Goal: Transaction & Acquisition: Purchase product/service

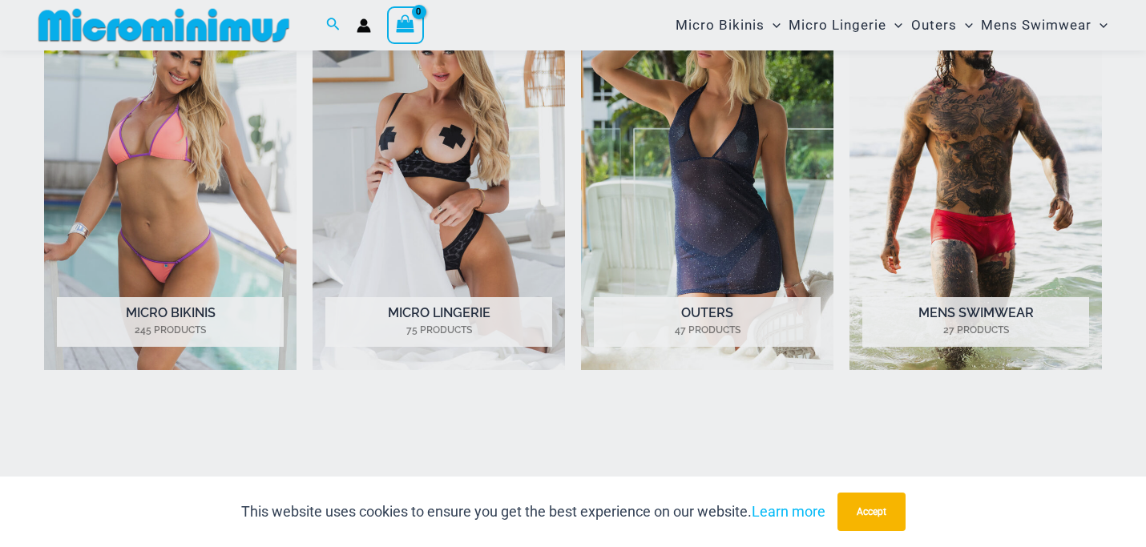
scroll to position [1306, 0]
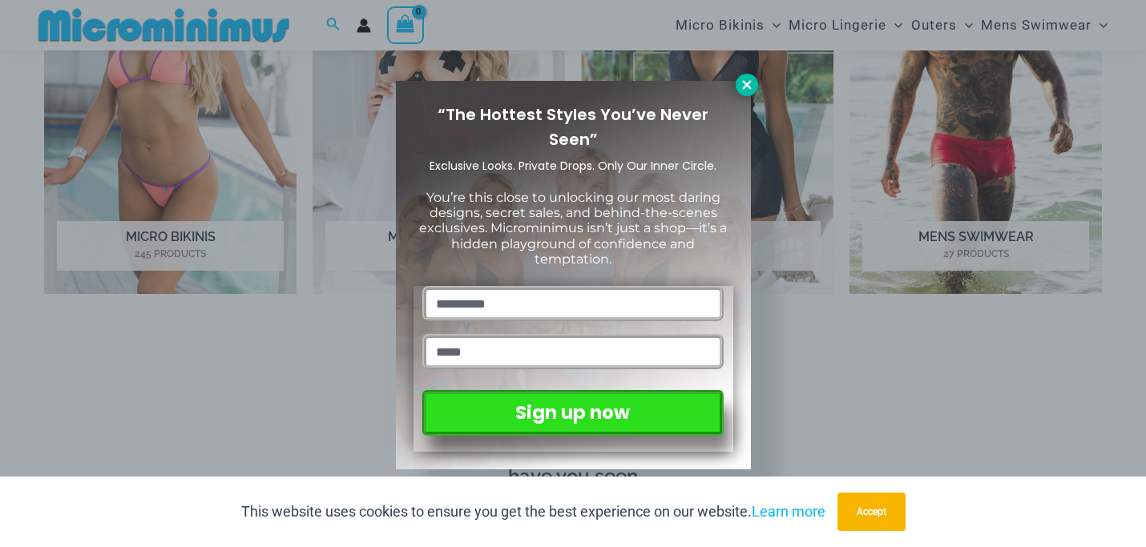
click at [737, 84] on button at bounding box center [747, 85] width 22 height 22
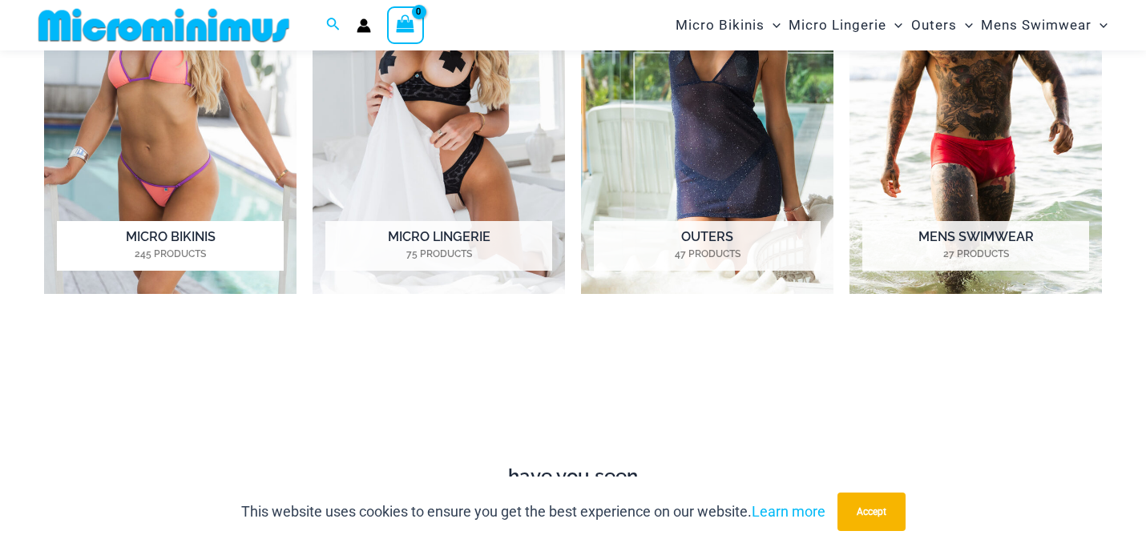
click at [210, 129] on img "Visit product category Micro Bikinis" at bounding box center [170, 99] width 252 height 390
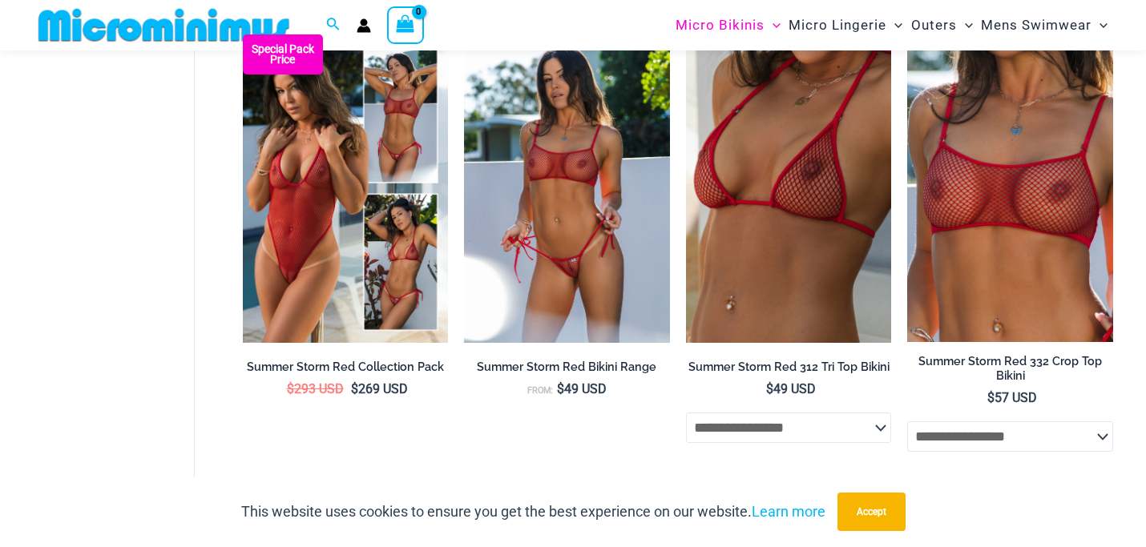
scroll to position [3313, 0]
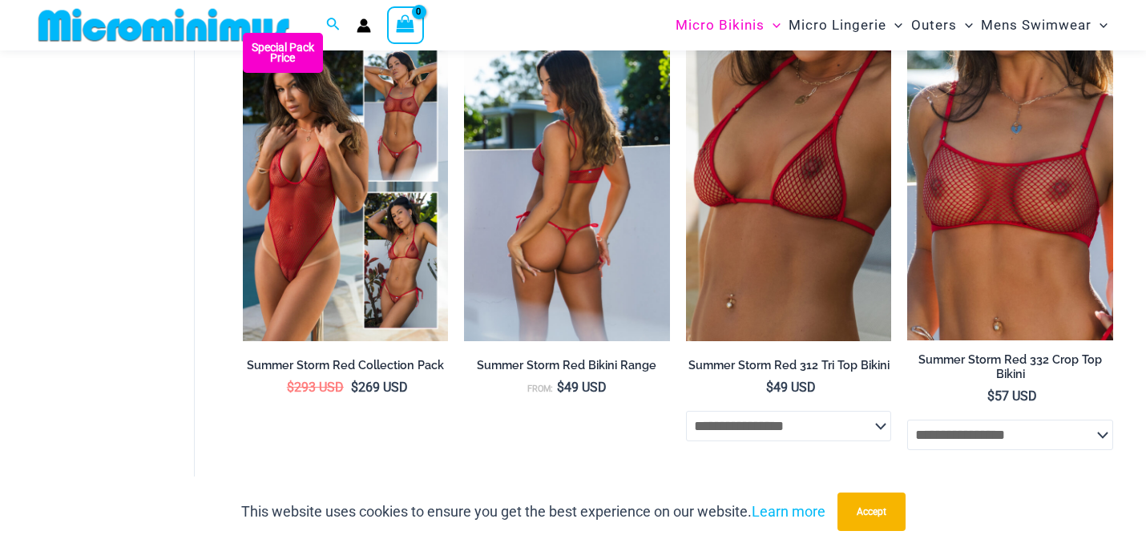
click at [601, 204] on img at bounding box center [567, 187] width 206 height 309
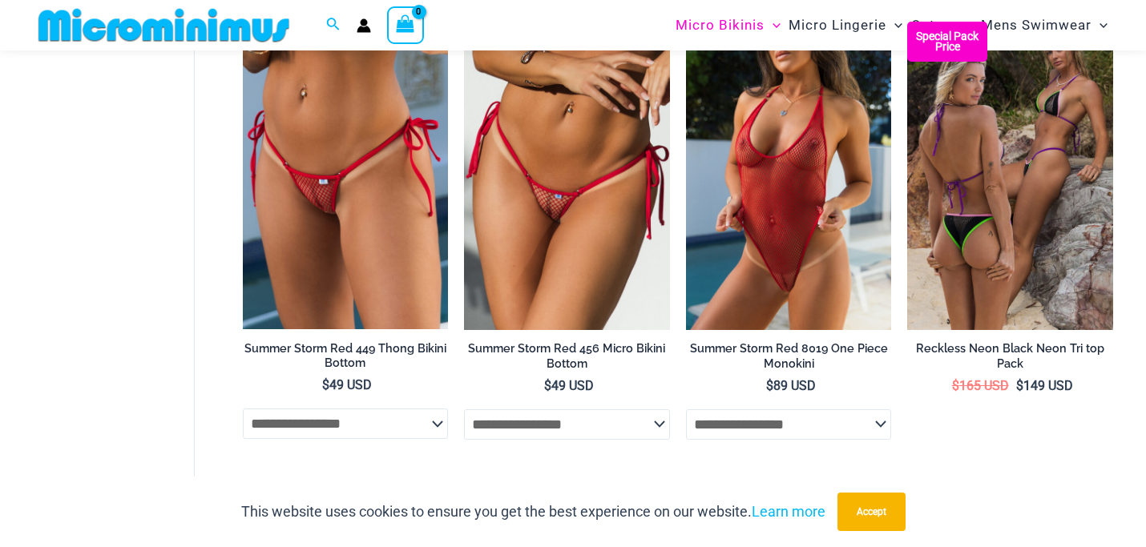
scroll to position [3797, 0]
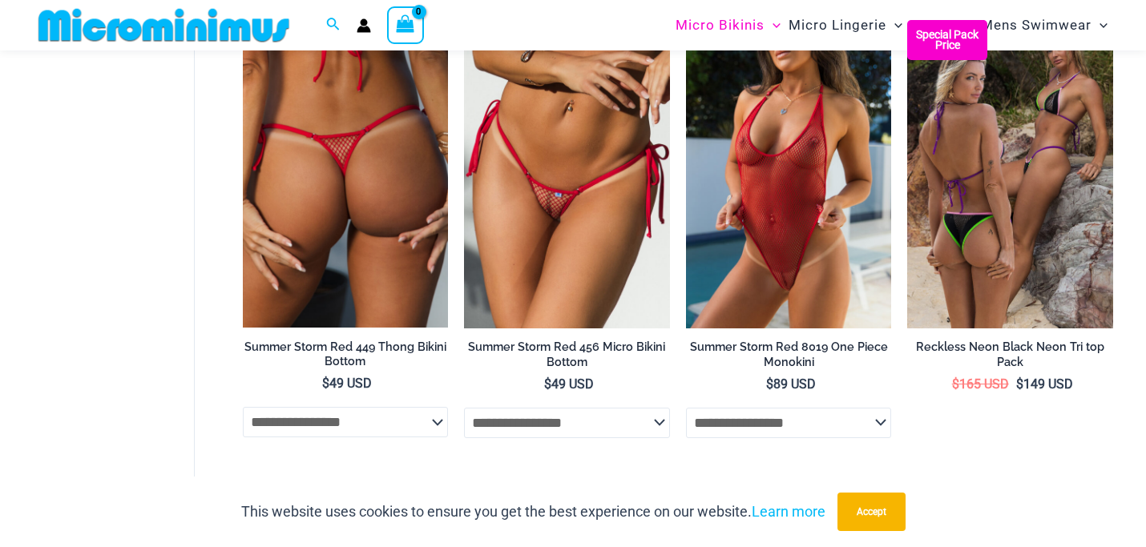
click at [377, 215] on img at bounding box center [346, 174] width 206 height 309
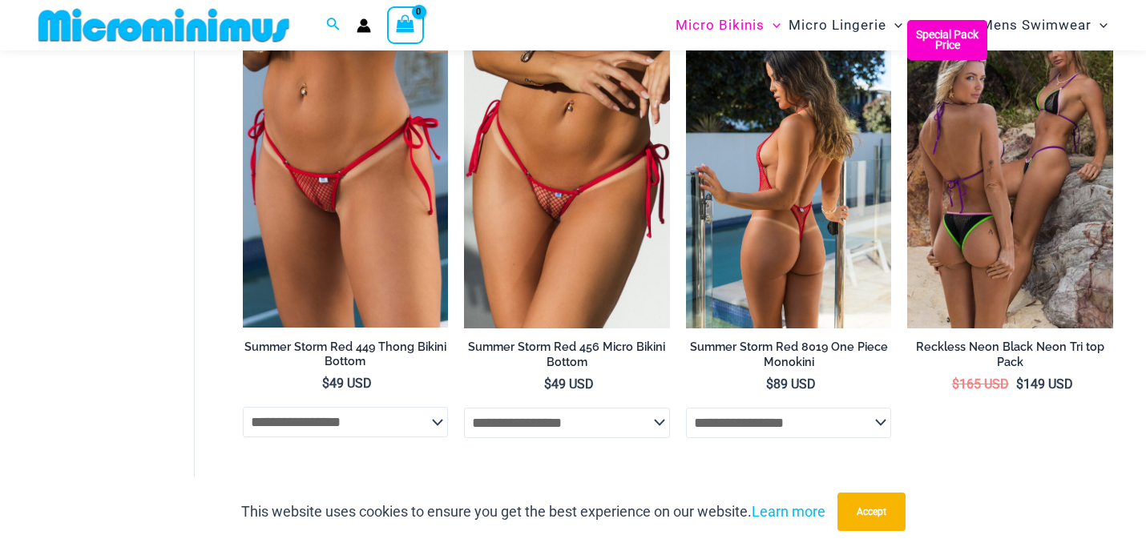
click at [704, 175] on img at bounding box center [789, 174] width 206 height 309
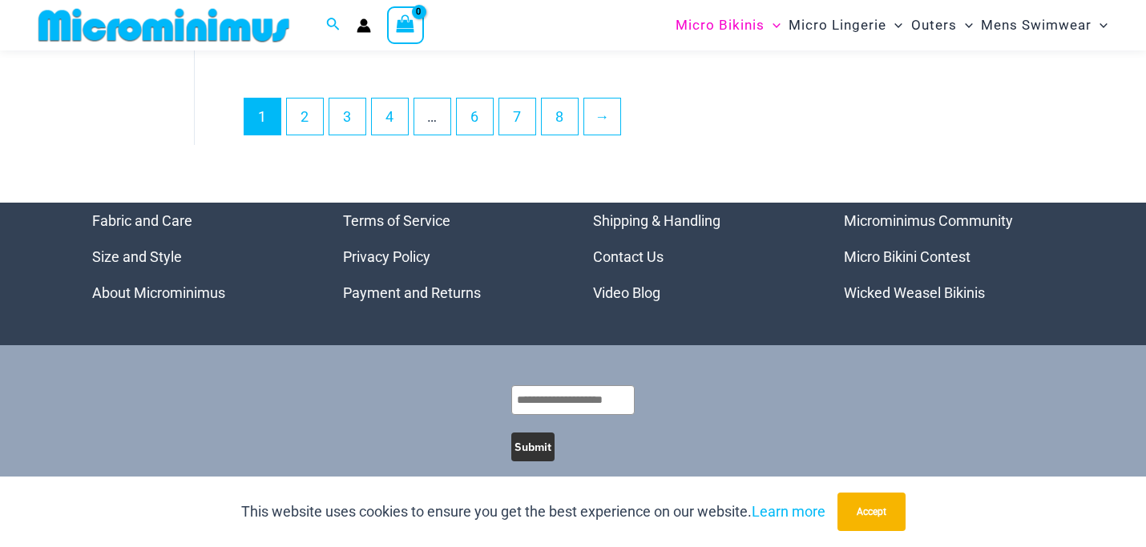
scroll to position [4237, 0]
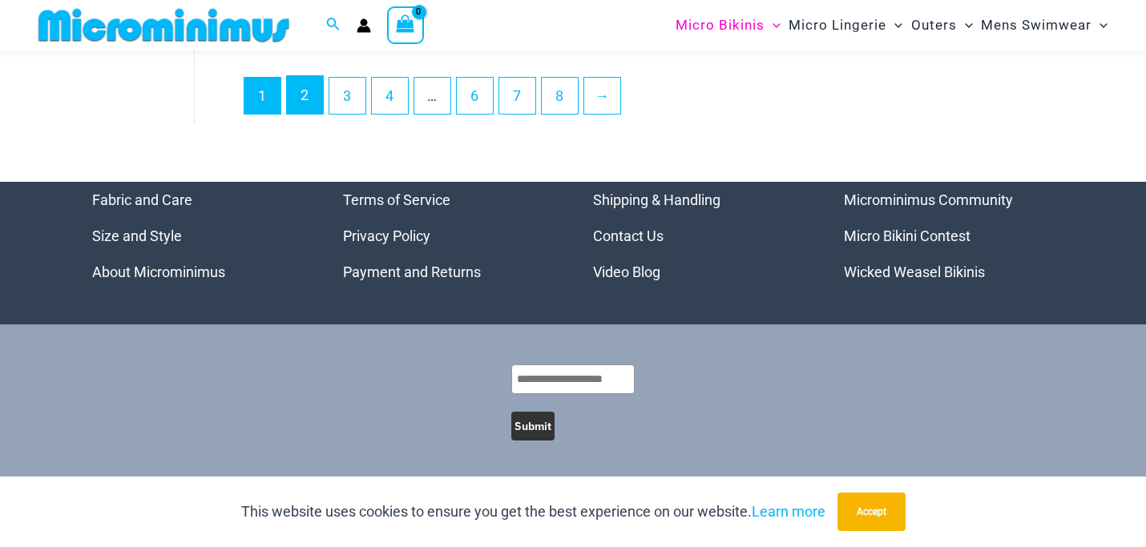
click at [302, 105] on link "2" at bounding box center [305, 95] width 36 height 38
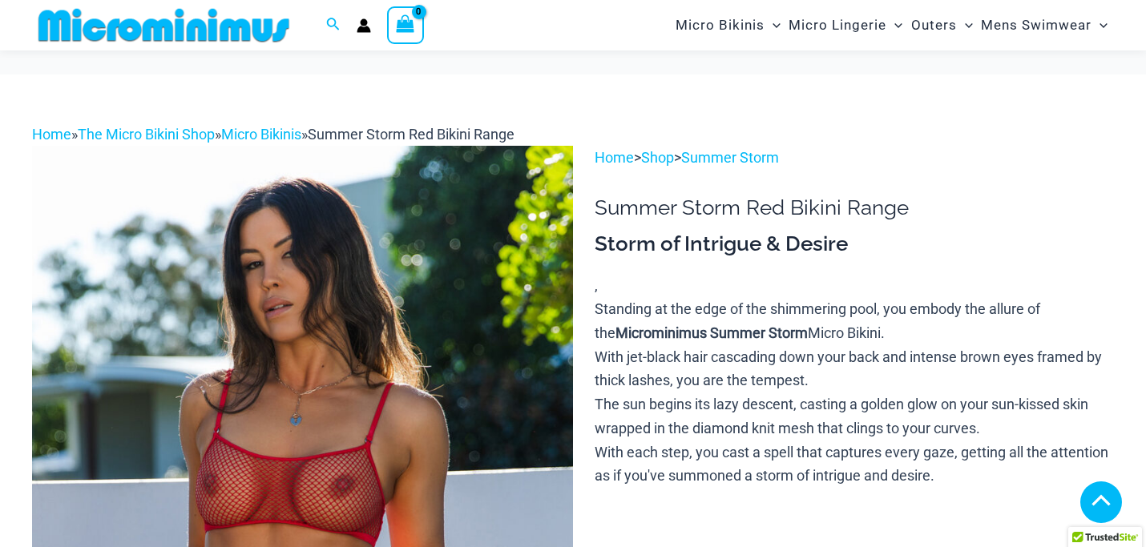
click at [327, 264] on img at bounding box center [302, 552] width 541 height 812
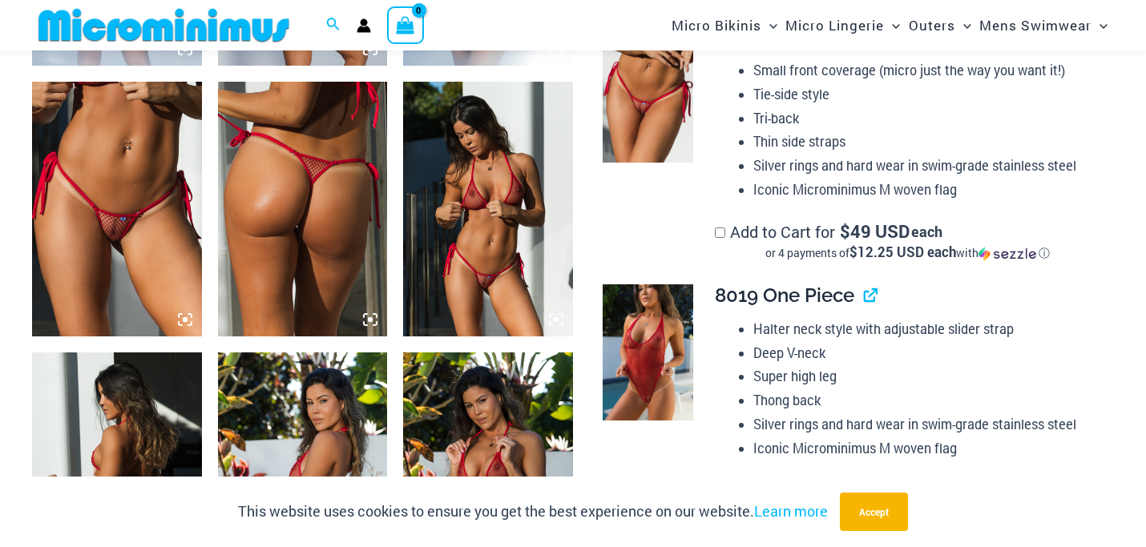
scroll to position [1180, 0]
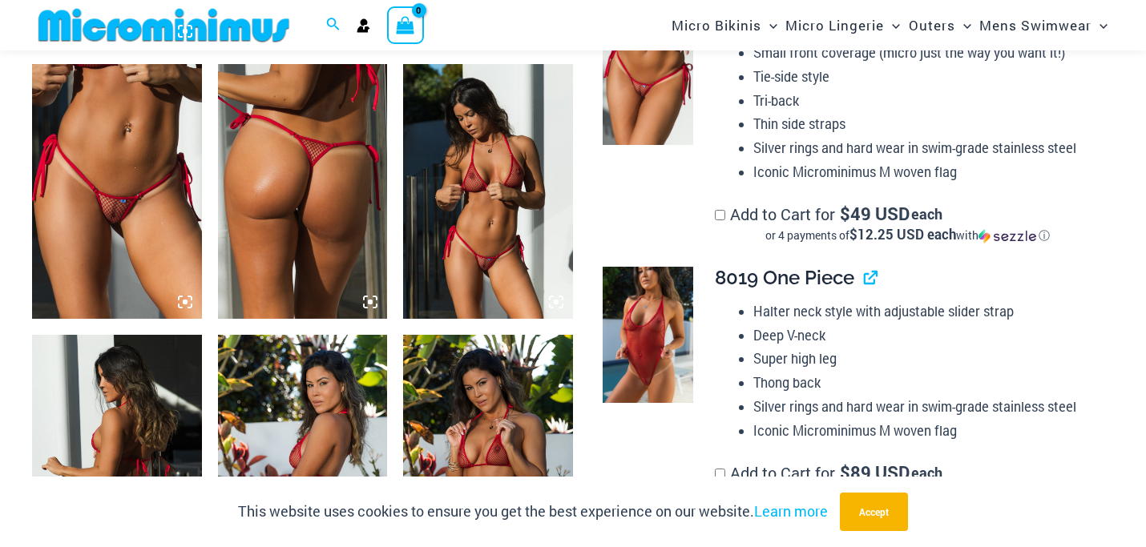
click at [123, 195] on img at bounding box center [117, 191] width 170 height 254
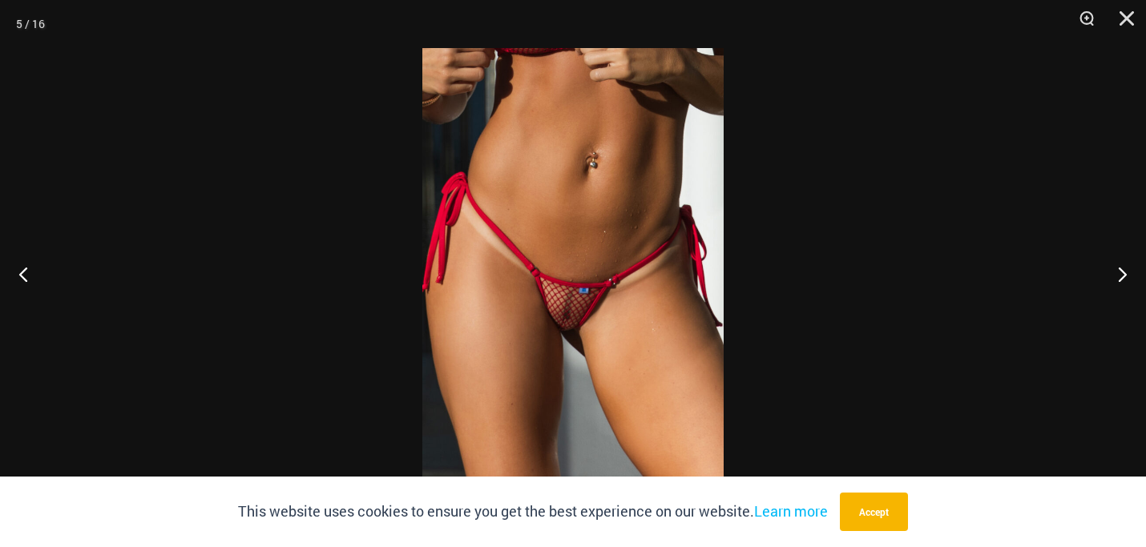
click at [556, 299] on img at bounding box center [572, 273] width 301 height 451
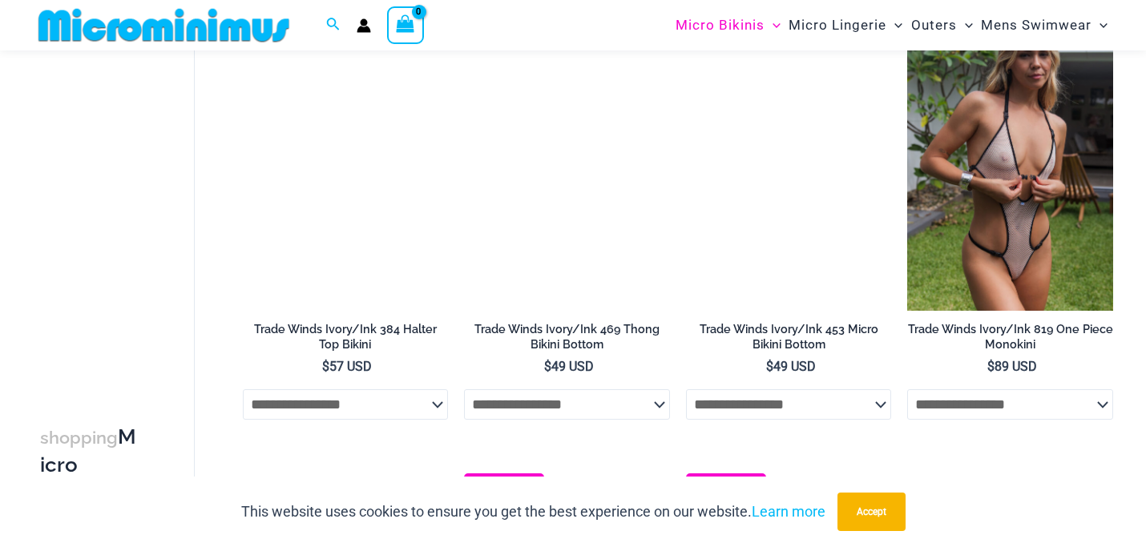
scroll to position [2534, 0]
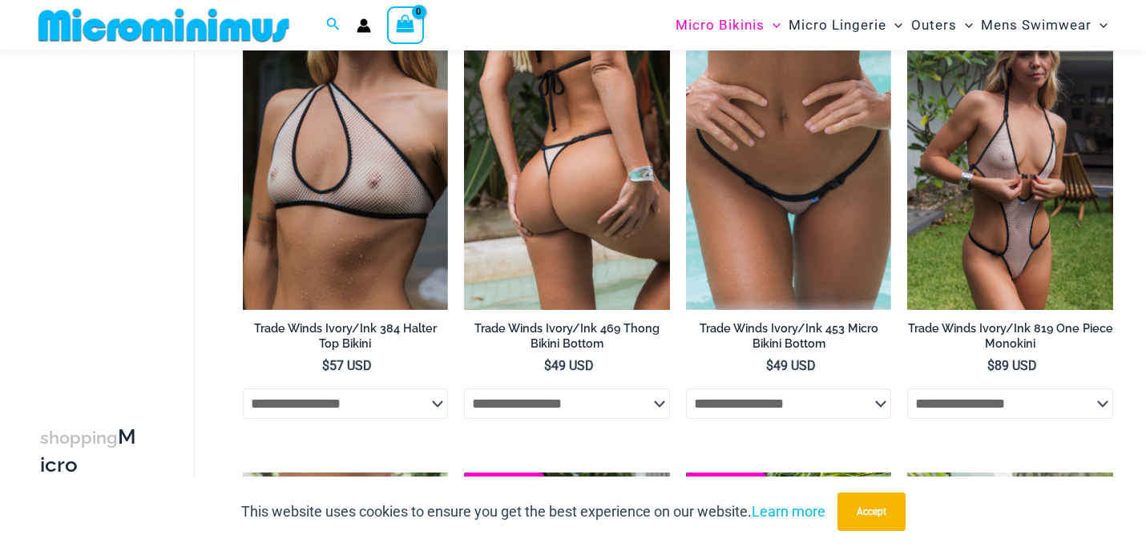
click at [588, 198] on img at bounding box center [567, 156] width 206 height 309
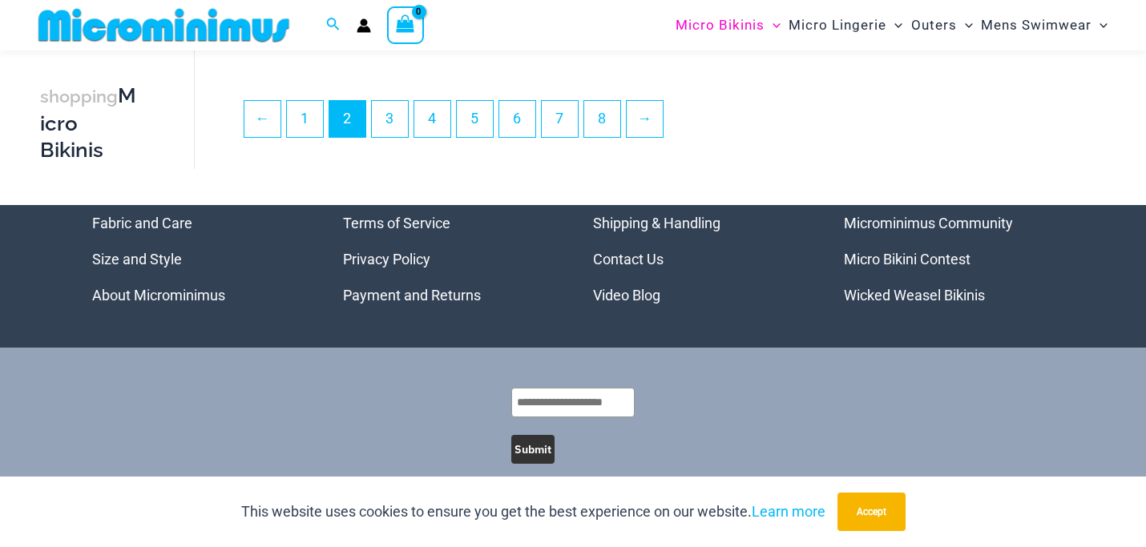
scroll to position [3876, 0]
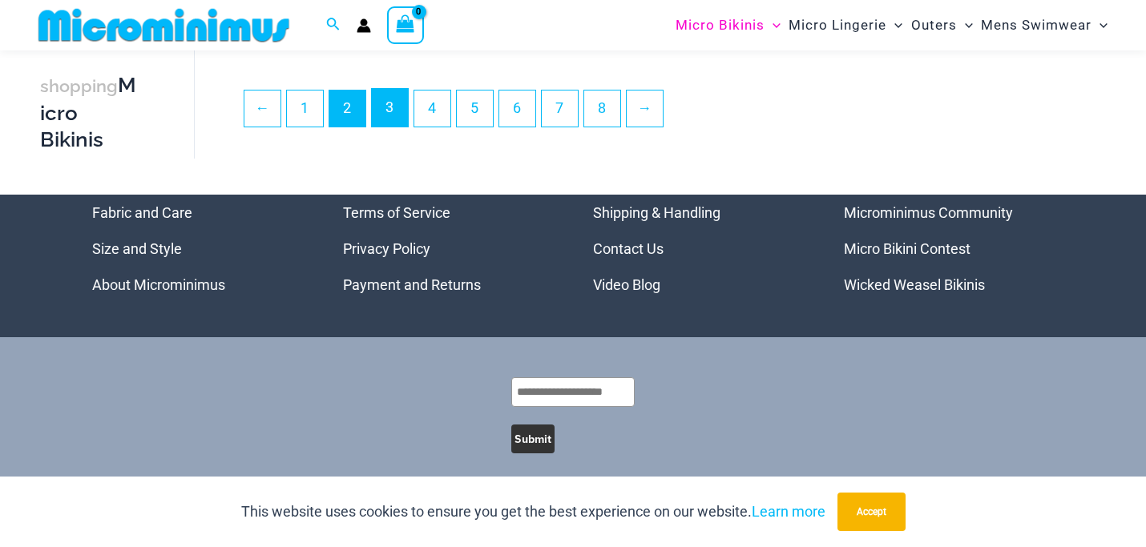
click at [399, 111] on link "3" at bounding box center [390, 108] width 36 height 38
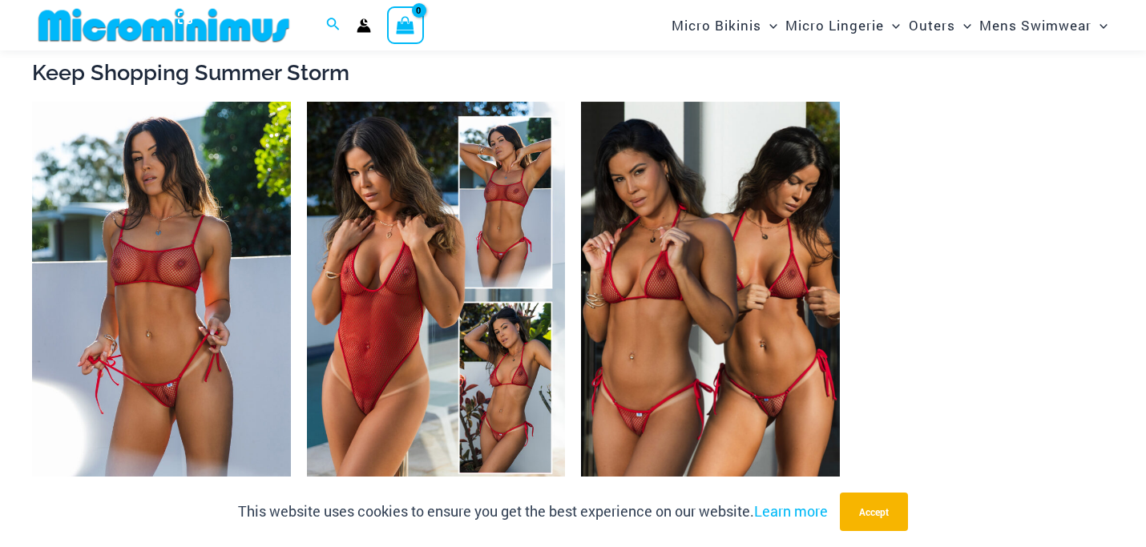
scroll to position [1465, 0]
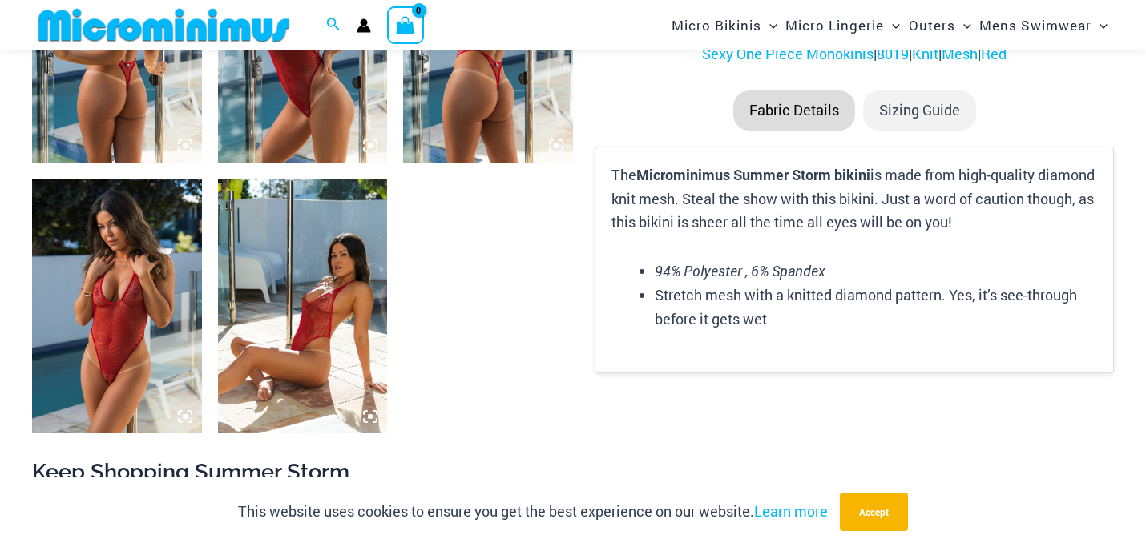
scroll to position [1079, 0]
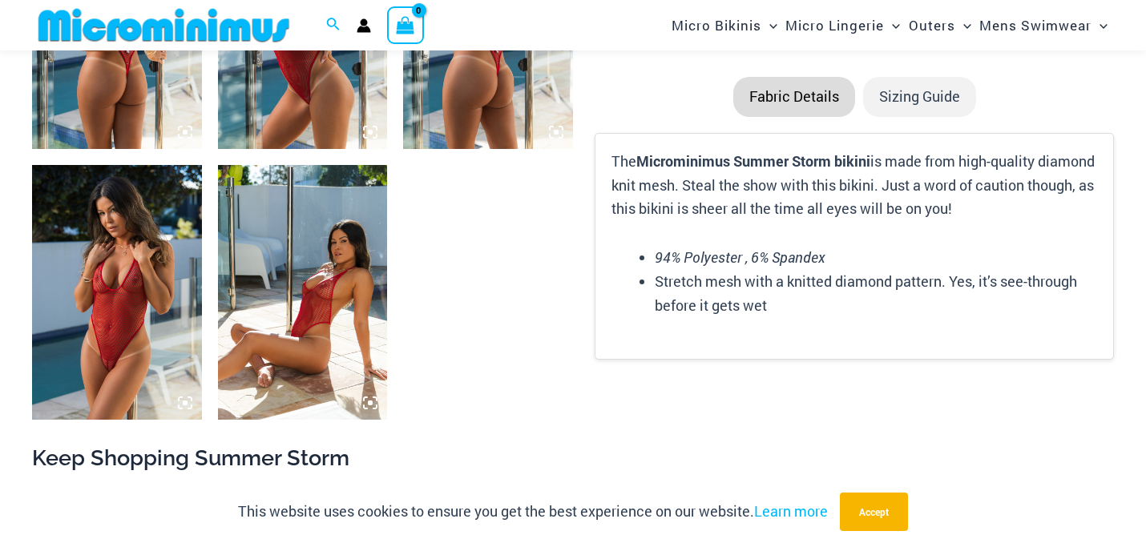
click at [99, 307] on img at bounding box center [117, 292] width 170 height 254
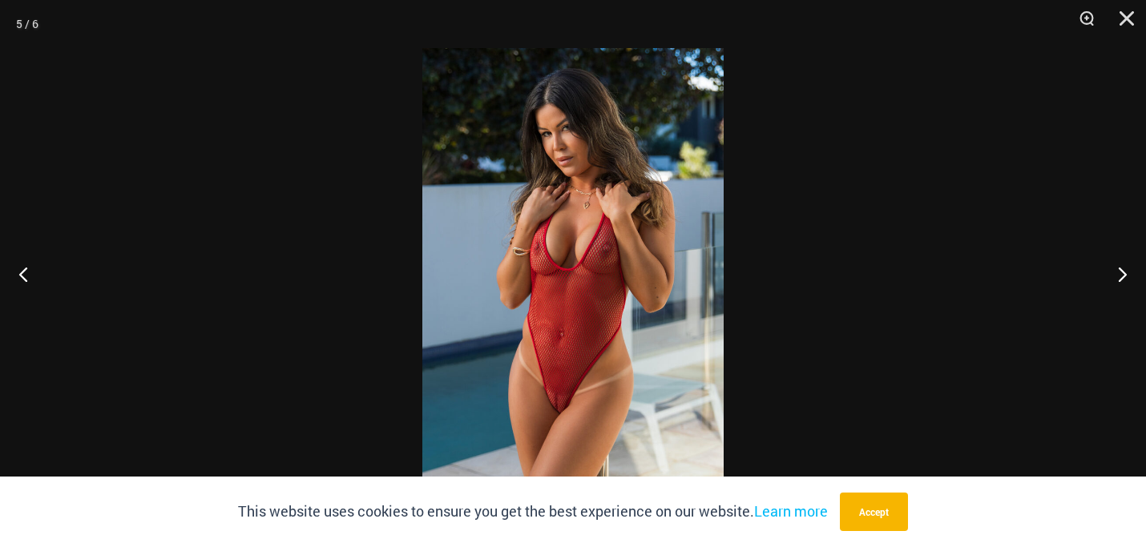
click at [550, 371] on img at bounding box center [572, 273] width 301 height 451
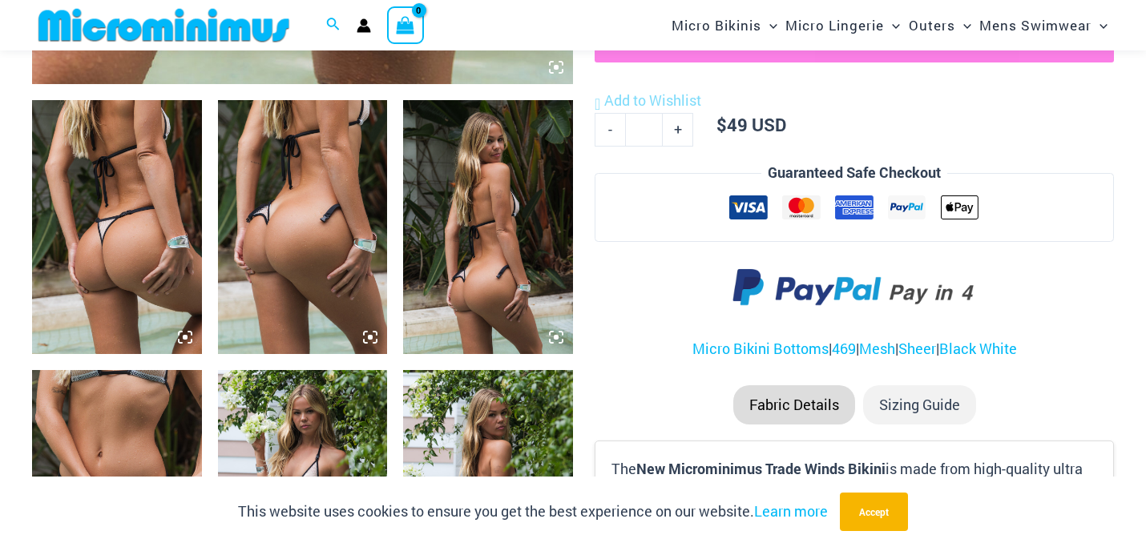
scroll to position [867, 0]
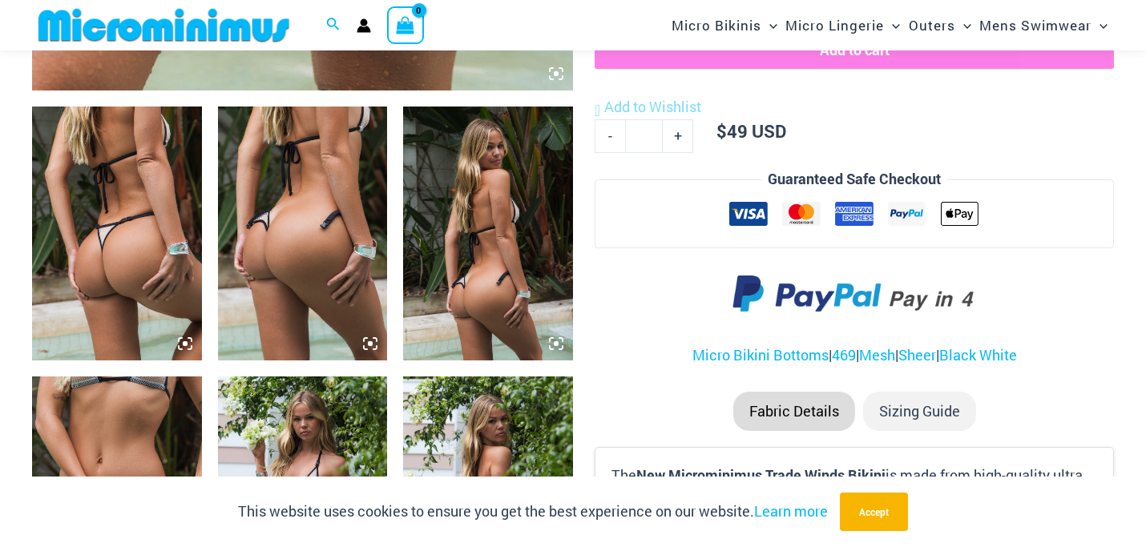
click at [514, 225] on img at bounding box center [488, 234] width 170 height 254
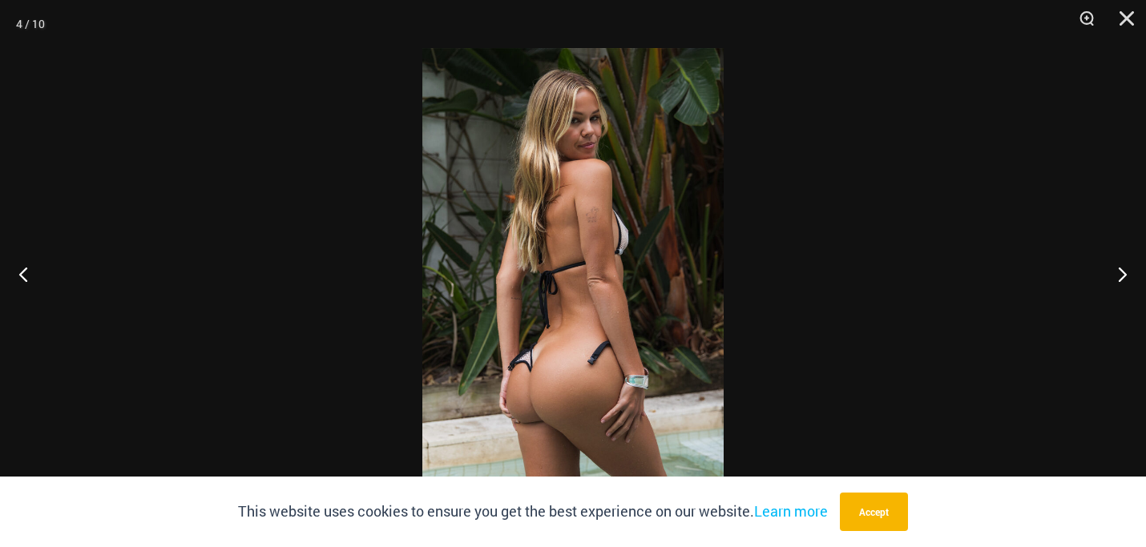
click at [530, 382] on img at bounding box center [572, 273] width 301 height 451
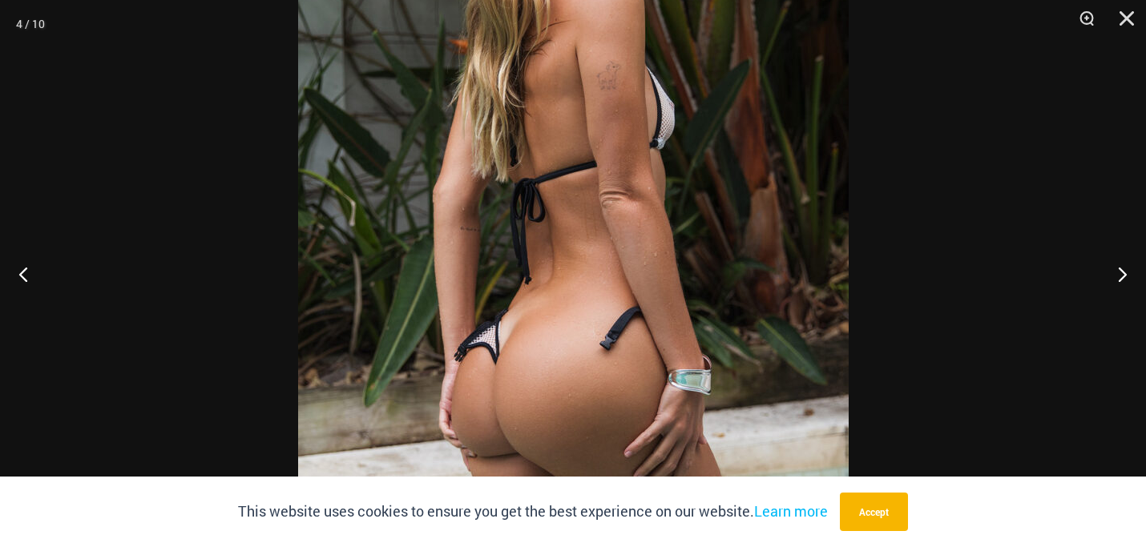
click at [530, 382] on img at bounding box center [573, 183] width 550 height 825
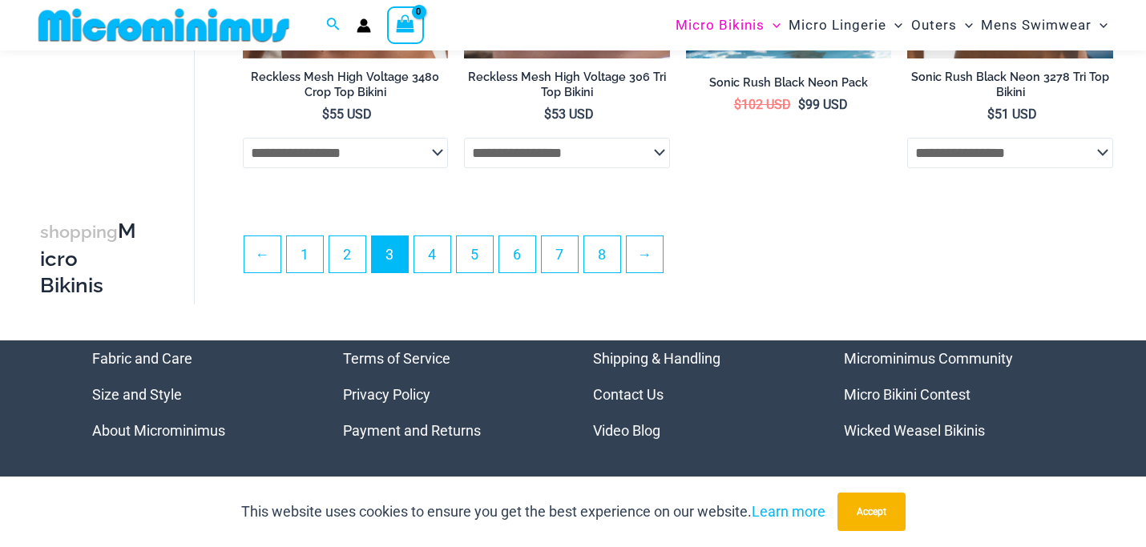
scroll to position [3722, 0]
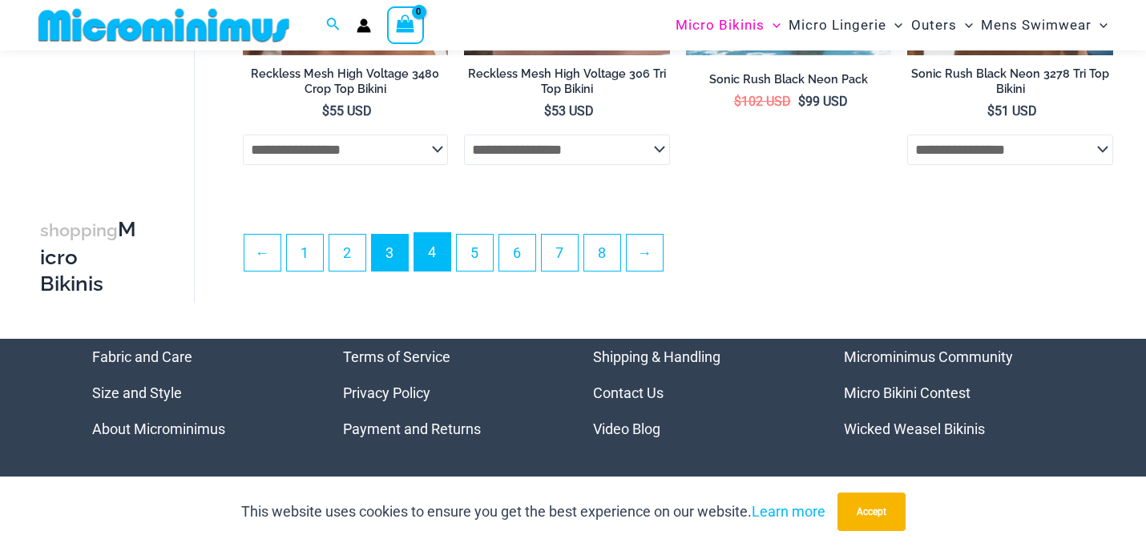
click at [425, 267] on link "4" at bounding box center [432, 252] width 36 height 38
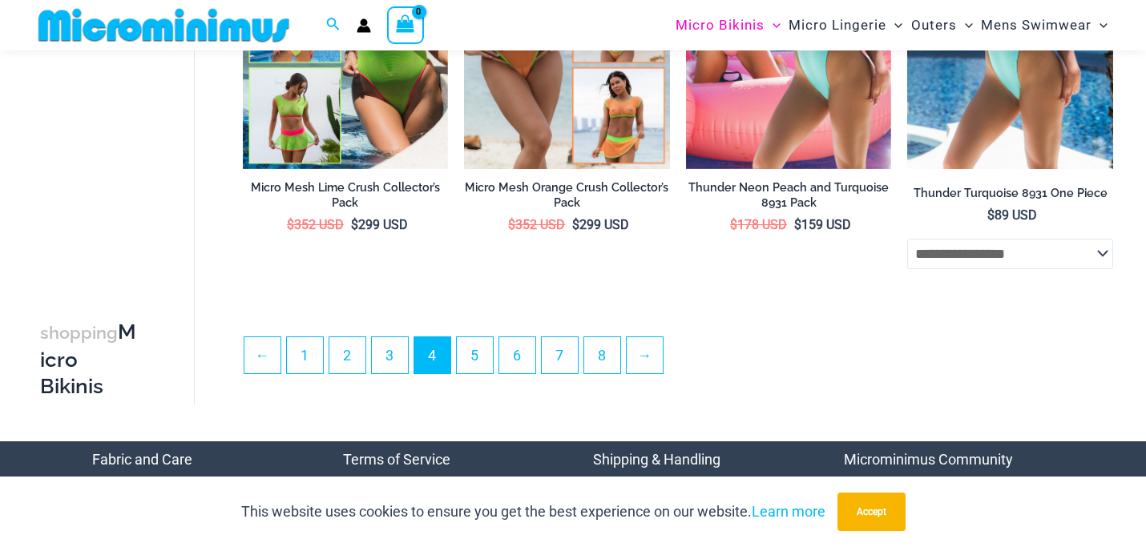
scroll to position [3586, 0]
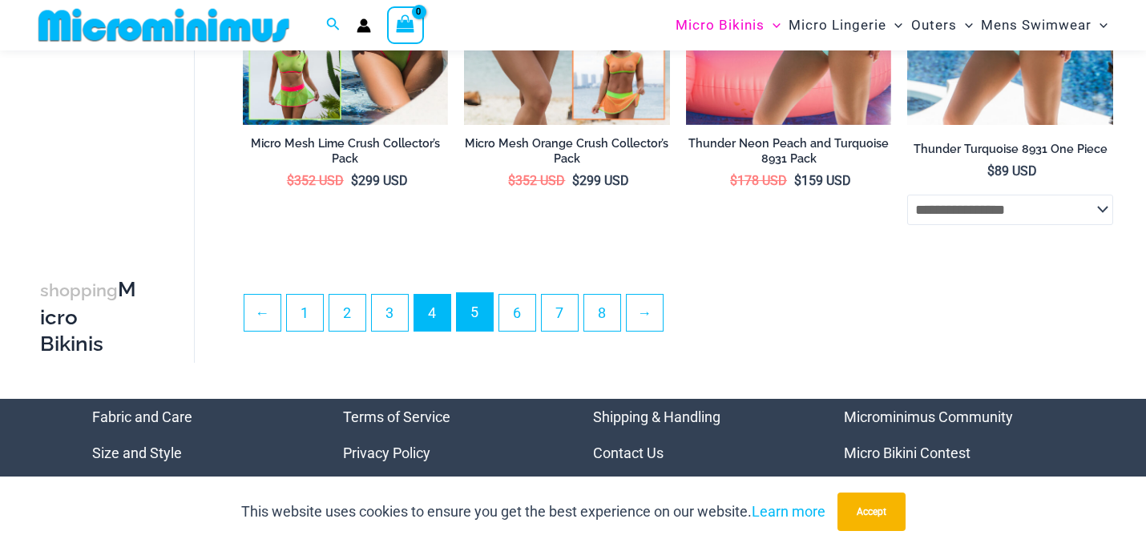
click at [470, 318] on link "5" at bounding box center [475, 312] width 36 height 38
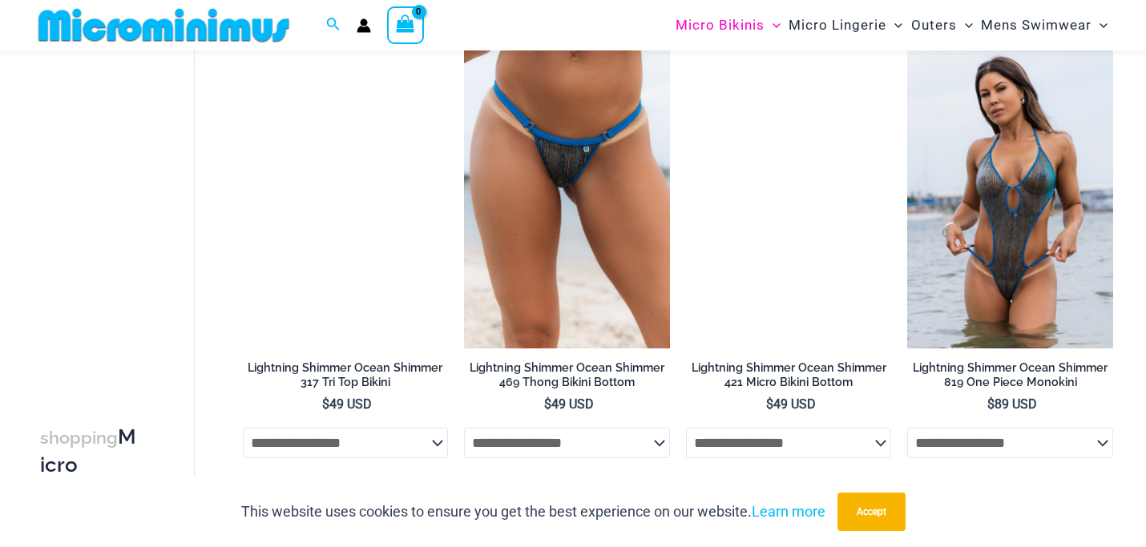
scroll to position [1042, 0]
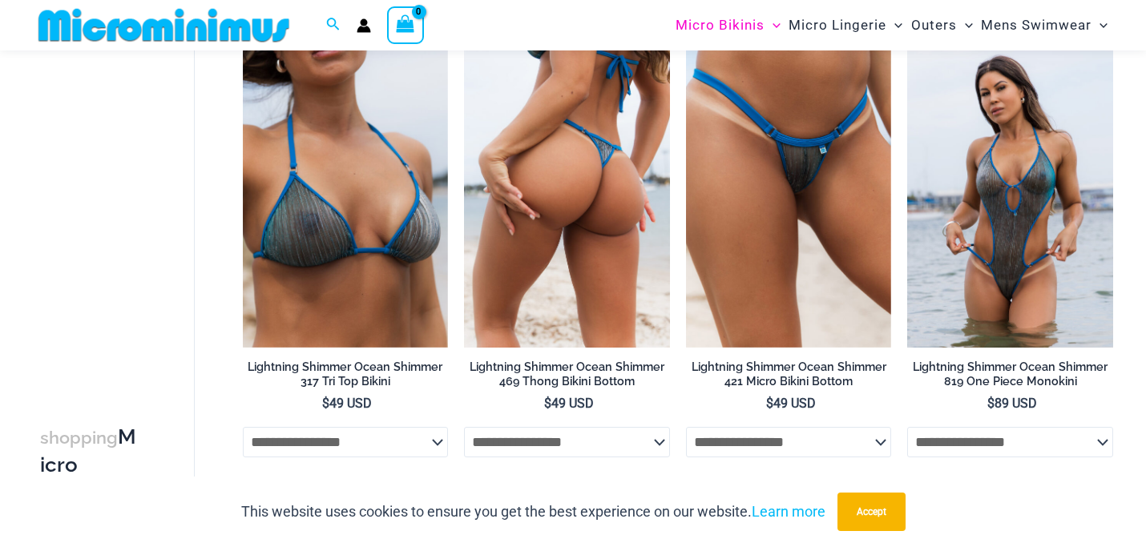
click at [603, 209] on img at bounding box center [567, 193] width 206 height 309
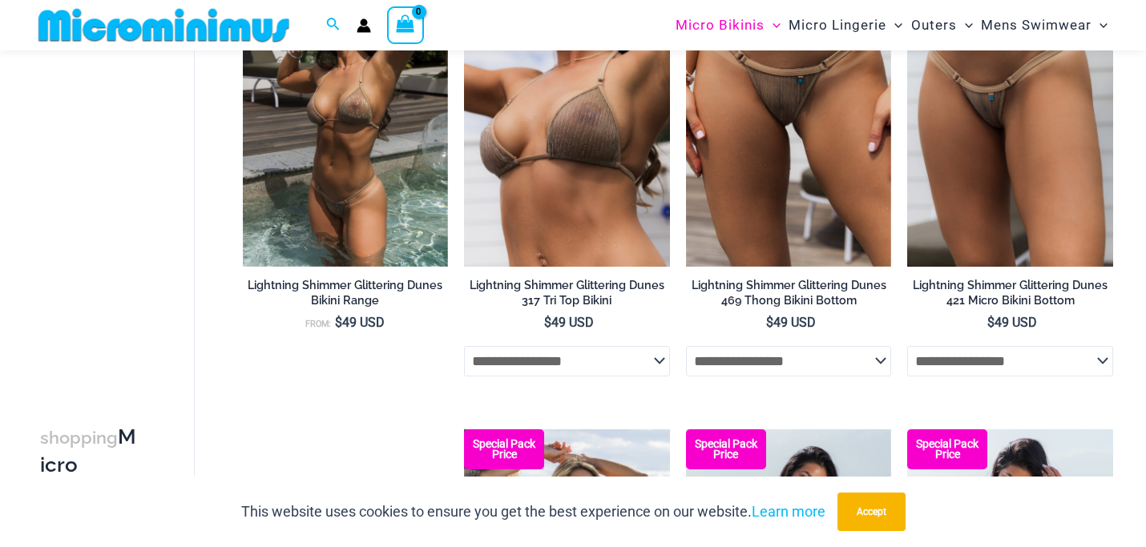
scroll to position [1594, 0]
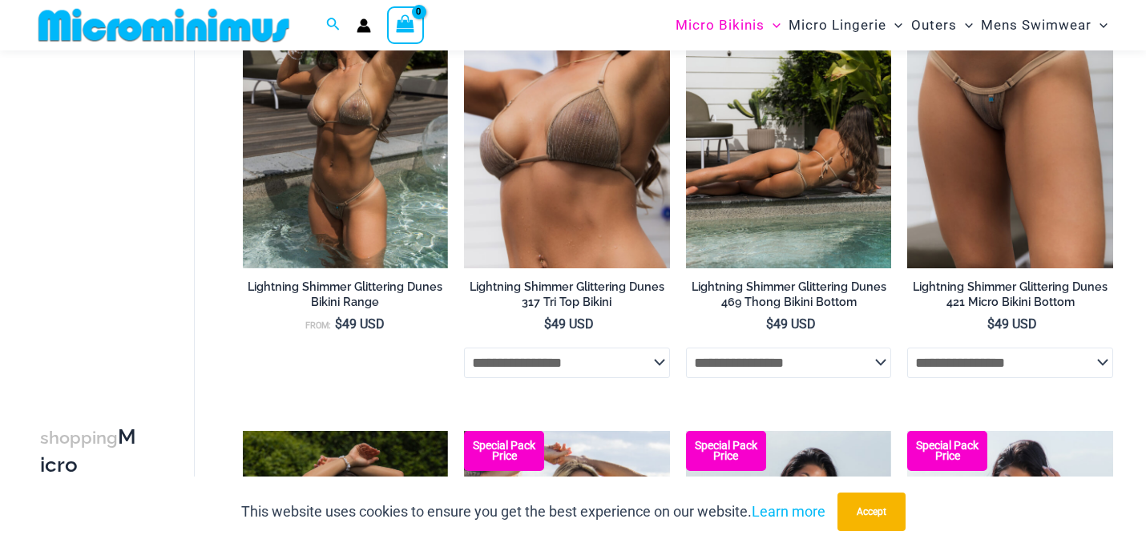
click at [717, 191] on img at bounding box center [789, 114] width 206 height 309
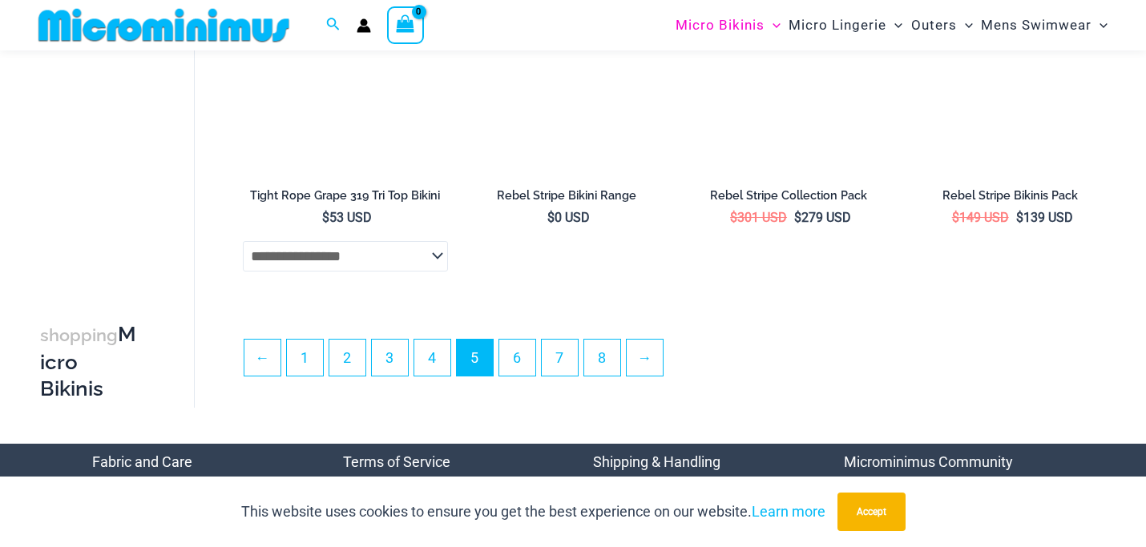
scroll to position [3581, 0]
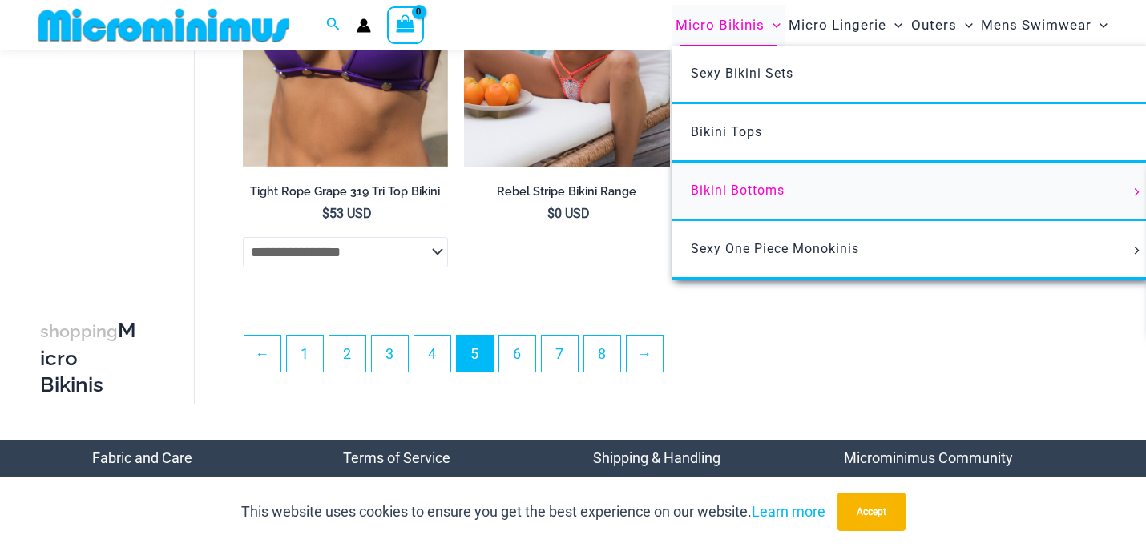
click at [726, 192] on span "Bikini Bottoms" at bounding box center [738, 190] width 94 height 15
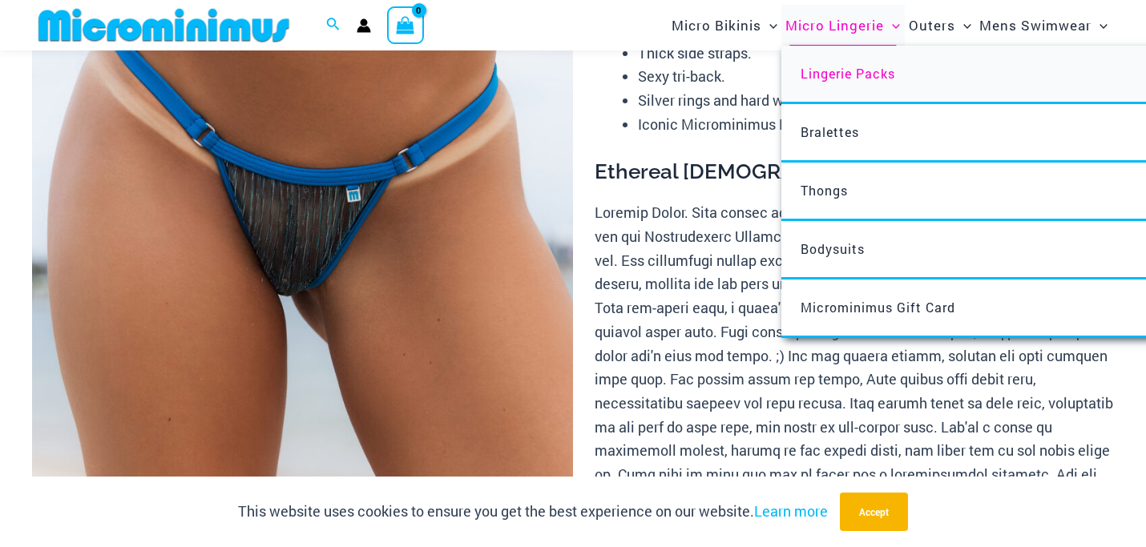
scroll to position [239, 0]
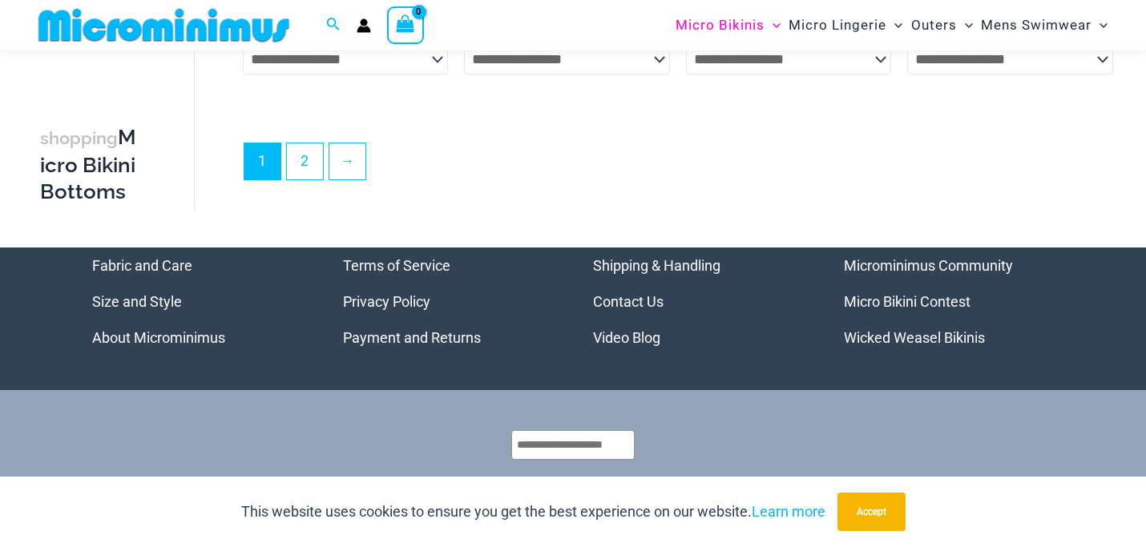
scroll to position [4527, 0]
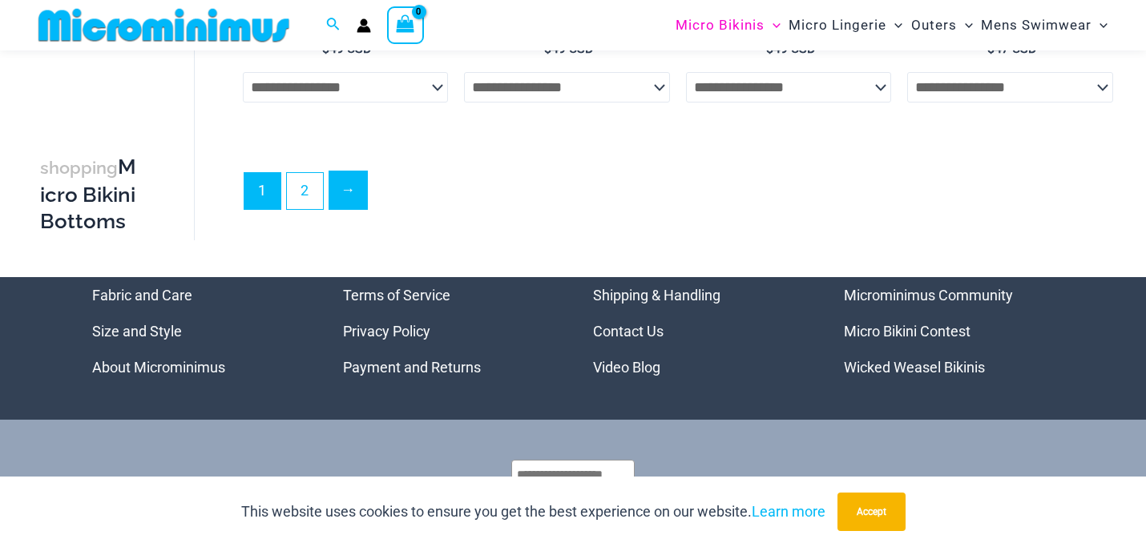
click at [359, 196] on link "→" at bounding box center [348, 190] width 38 height 38
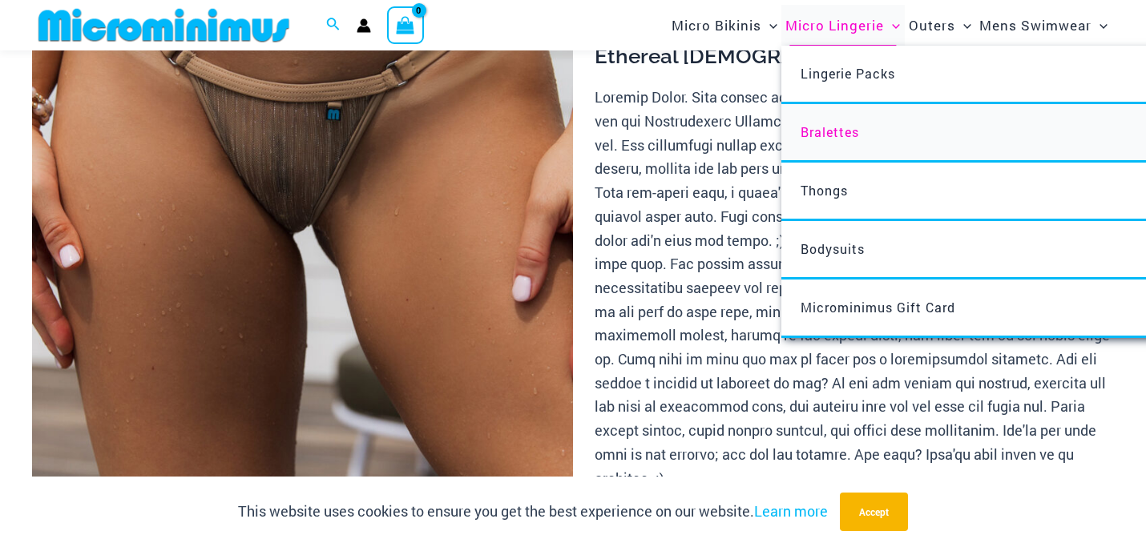
scroll to position [357, 0]
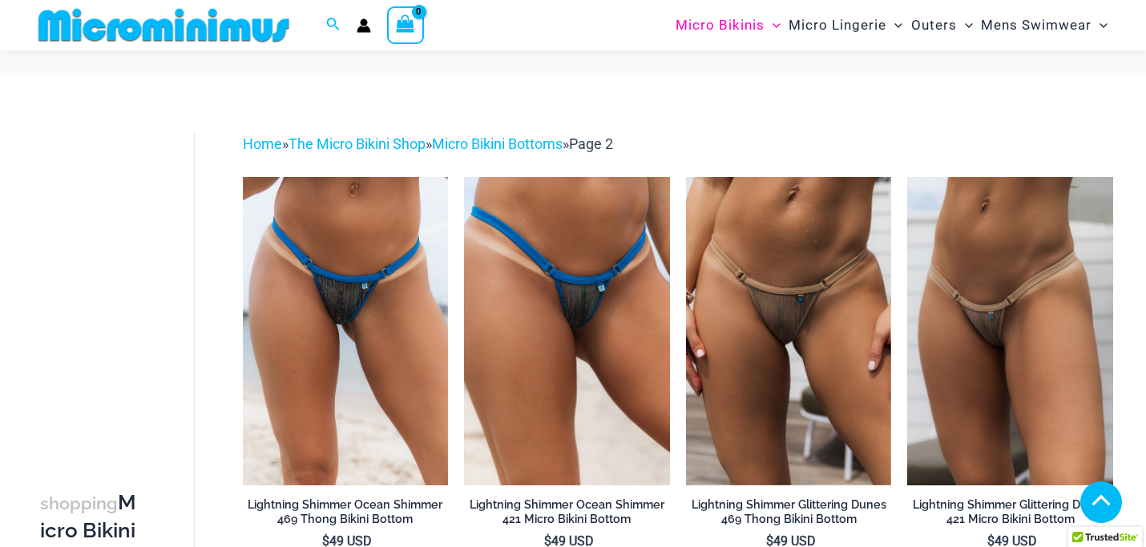
scroll to position [1495, 0]
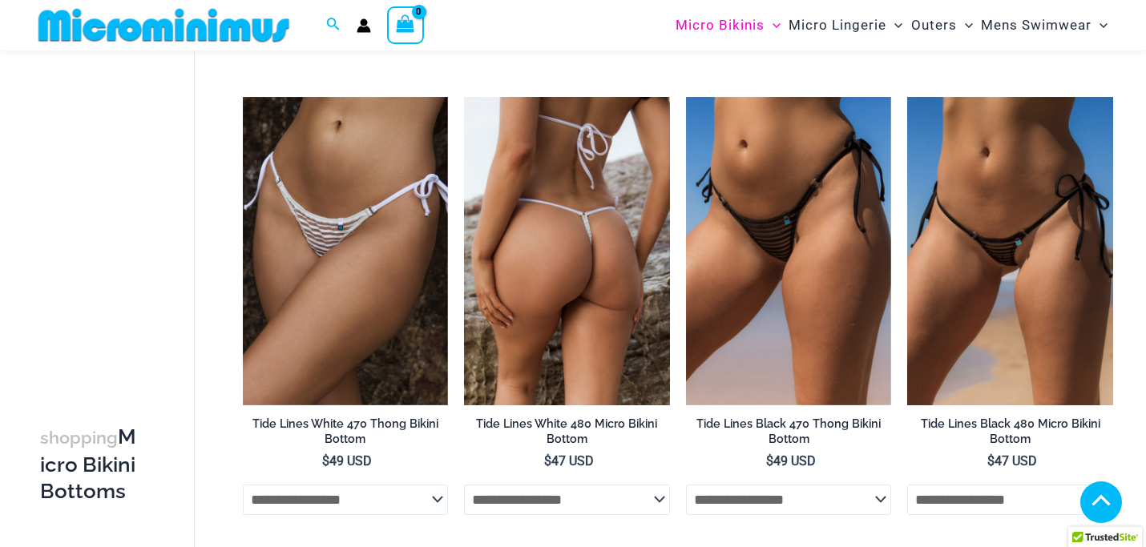
click at [550, 197] on img at bounding box center [567, 251] width 206 height 309
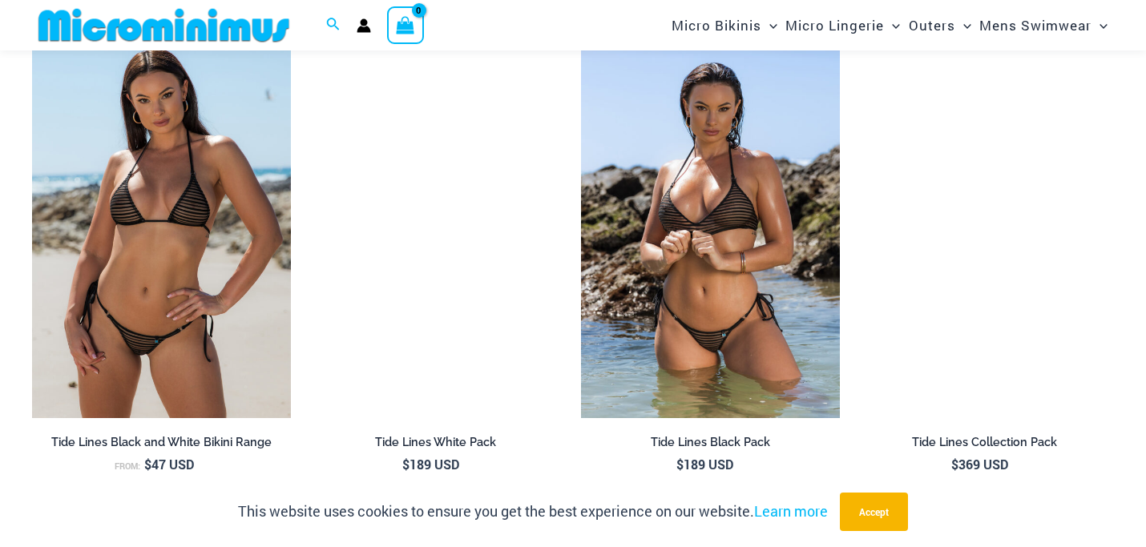
scroll to position [914, 0]
